Goal: Information Seeking & Learning: Learn about a topic

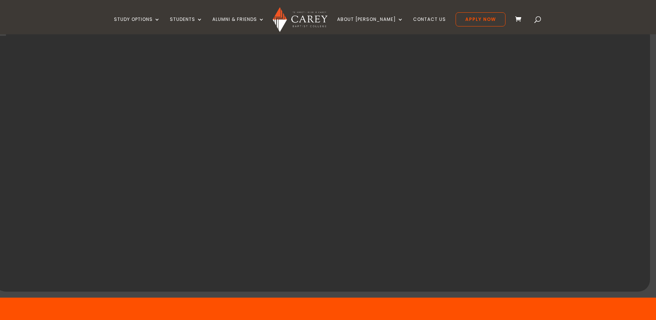
click at [192, 112] on link "Bachelor of Applied Theology" at bounding box center [172, 118] width 112 height 12
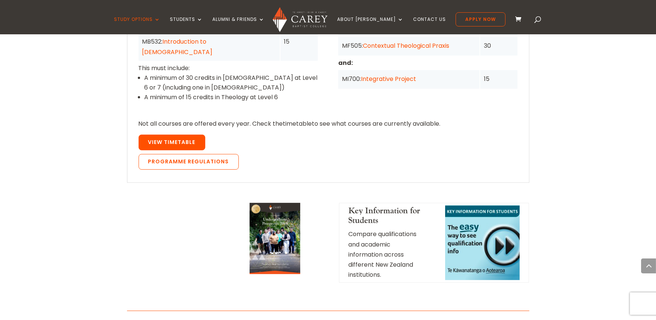
scroll to position [748, 0]
click at [178, 139] on span "View Timetable" at bounding box center [171, 142] width 47 height 7
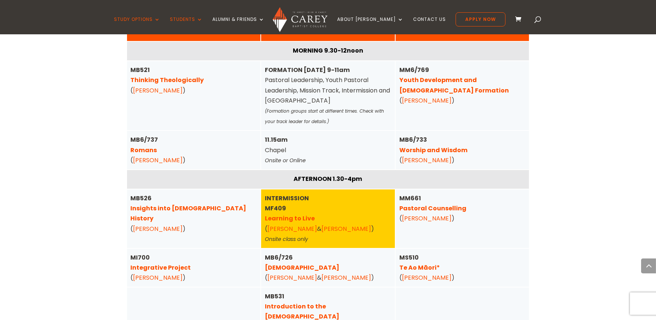
scroll to position [500, 0]
